Goal: Transaction & Acquisition: Purchase product/service

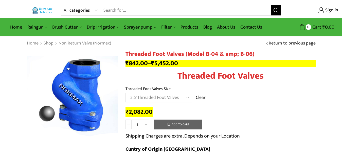
select select "2-5threaded-foot-valves"
click at [76, 12] on select "All categories Accessories Air Release Valve Brush Cutter Domestic Use Drip Irr…" at bounding box center [82, 10] width 37 height 10
select select "filter"
click at [64, 5] on select "All categories Accessories Air Release Valve Brush Cutter Domestic Use Drip Irr…" at bounding box center [82, 10] width 37 height 10
click at [270, 9] on input "Search input" at bounding box center [178, 10] width 186 height 10
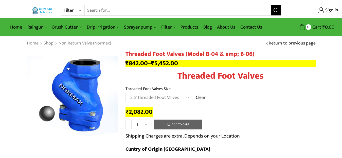
click at [276, 10] on icon "Search button" at bounding box center [275, 10] width 5 height 5
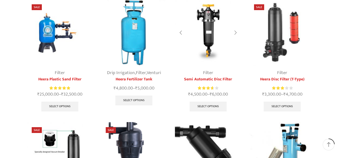
scroll to position [152, 0]
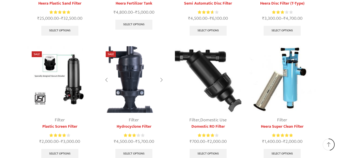
click at [124, 74] on img at bounding box center [134, 79] width 67 height 67
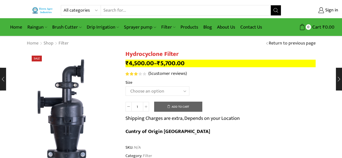
click at [143, 91] on select "Choose an option 2" Hydrocyclone Filter 2.5" Hydrocyclone Filter 3" Hydrocyclon…" at bounding box center [157, 91] width 64 height 9
click at [125, 87] on select "Choose an option 2" Hydrocyclone Filter 2.5" Hydrocyclone Filter 3" Hydrocyclon…" at bounding box center [157, 91] width 64 height 9
select select "2.5" Hydrocyclone Filter"
